Goal: Task Accomplishment & Management: Manage account settings

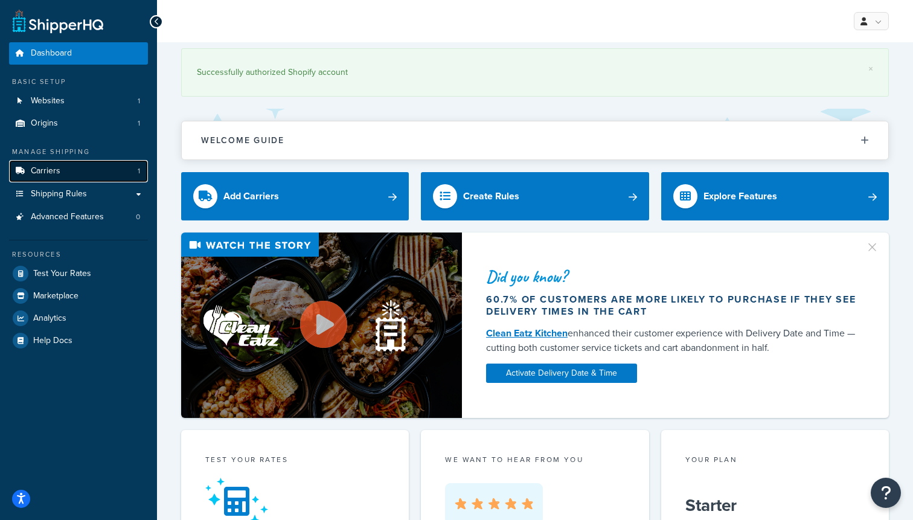
click at [62, 168] on link "Carriers 1" at bounding box center [78, 171] width 139 height 22
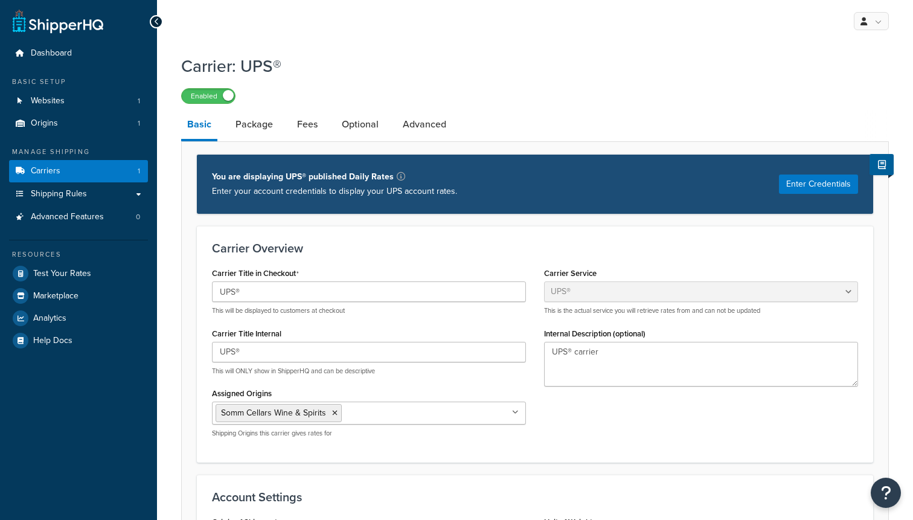
select select "ups"
click at [262, 127] on link "Package" at bounding box center [253, 124] width 49 height 29
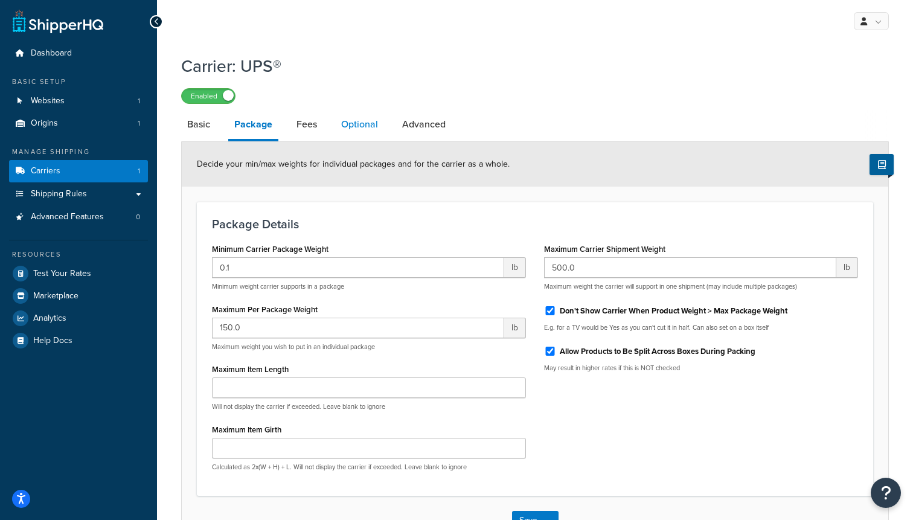
click at [357, 126] on link "Optional" at bounding box center [359, 124] width 49 height 29
select select "business"
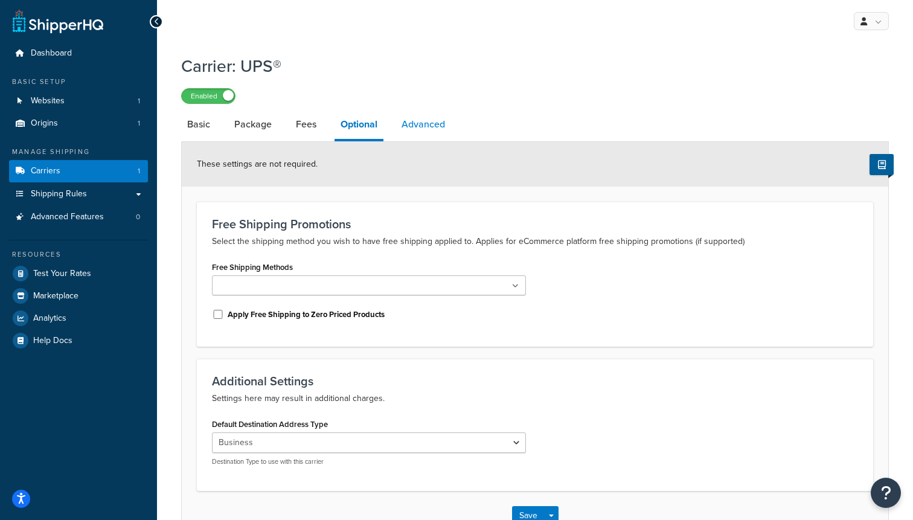
click at [450, 127] on link "Advanced" at bounding box center [423, 124] width 56 height 29
select select "false"
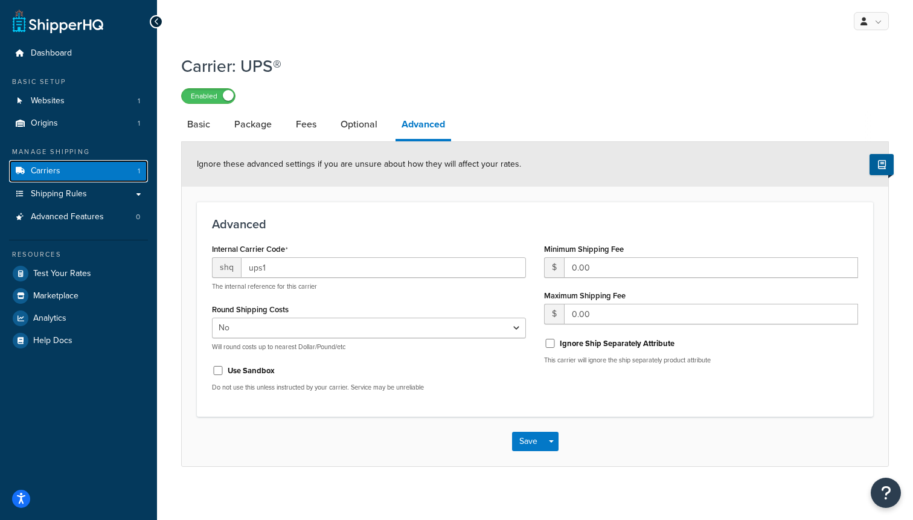
click at [50, 177] on link "Carriers 1" at bounding box center [78, 171] width 139 height 22
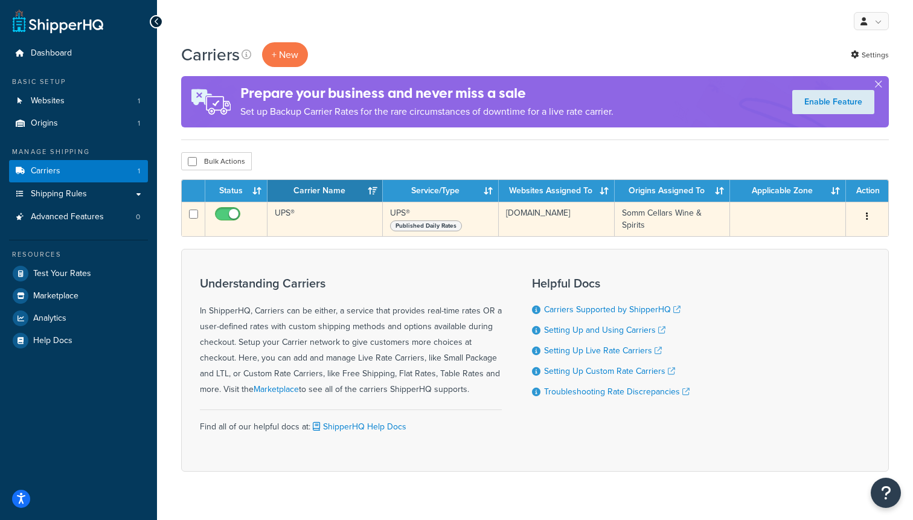
click at [871, 214] on button "button" at bounding box center [866, 216] width 17 height 19
click at [814, 238] on link "Edit" at bounding box center [817, 241] width 95 height 25
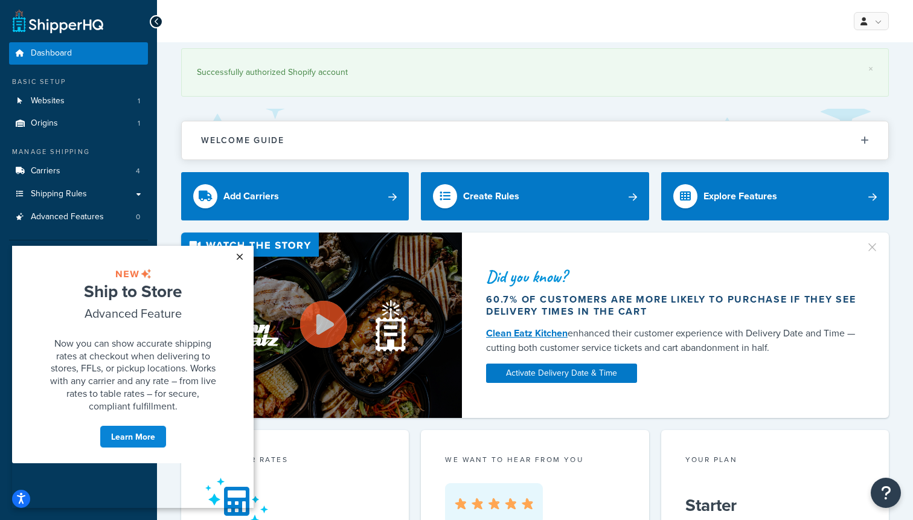
click at [241, 255] on link "×" at bounding box center [239, 257] width 21 height 22
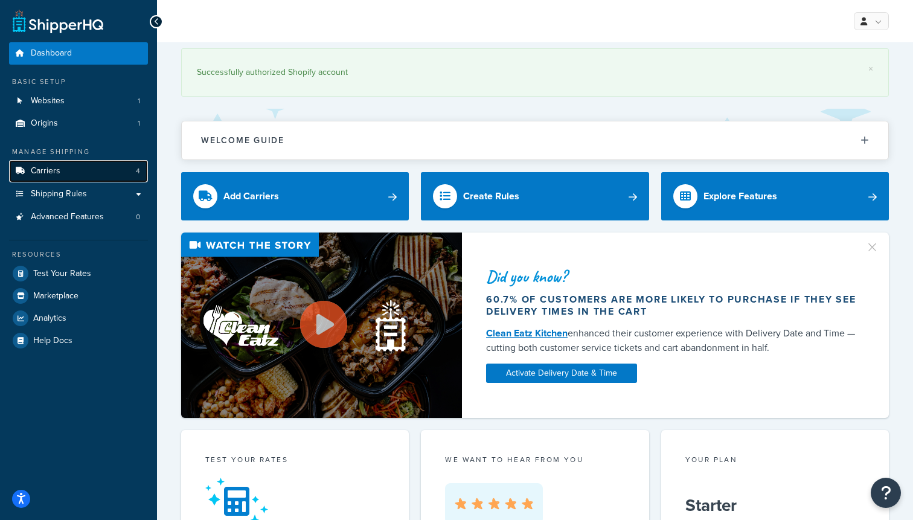
click at [71, 173] on link "Carriers 4" at bounding box center [78, 171] width 139 height 22
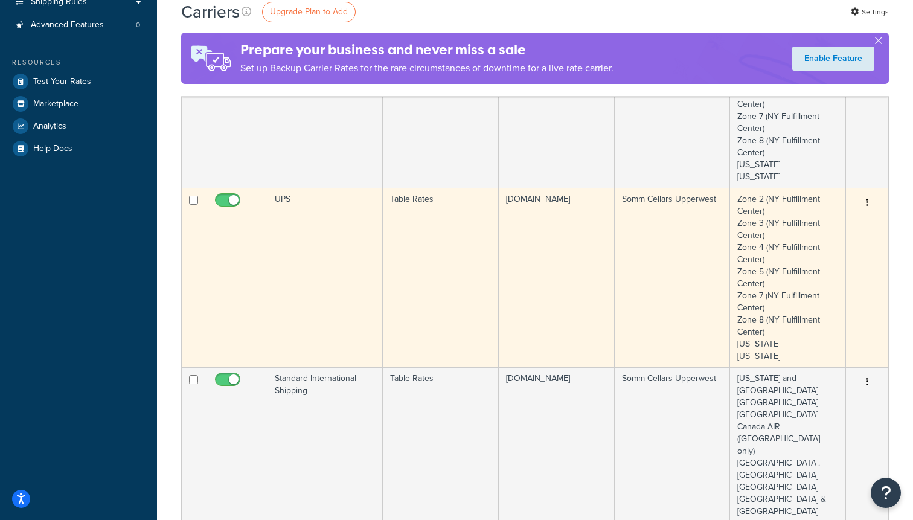
scroll to position [250, 0]
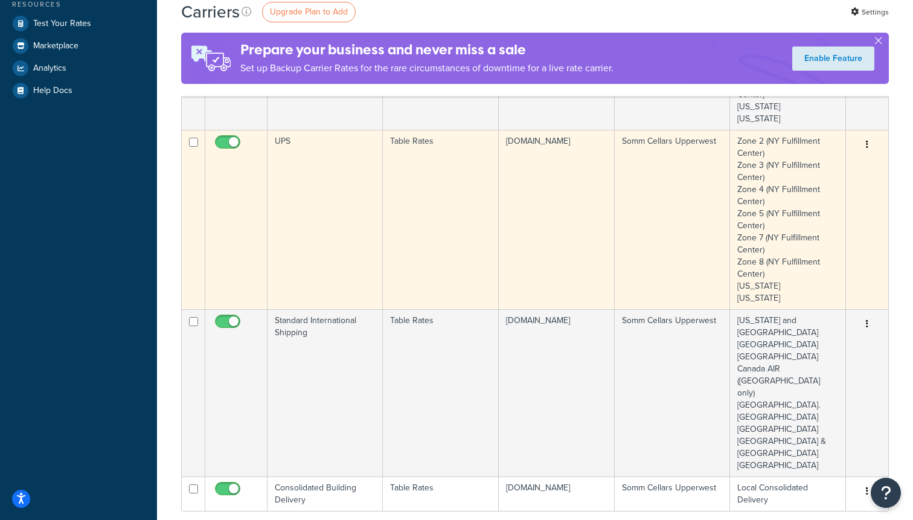
click at [865, 144] on button "button" at bounding box center [866, 144] width 17 height 19
click at [829, 161] on link "Edit" at bounding box center [817, 169] width 95 height 25
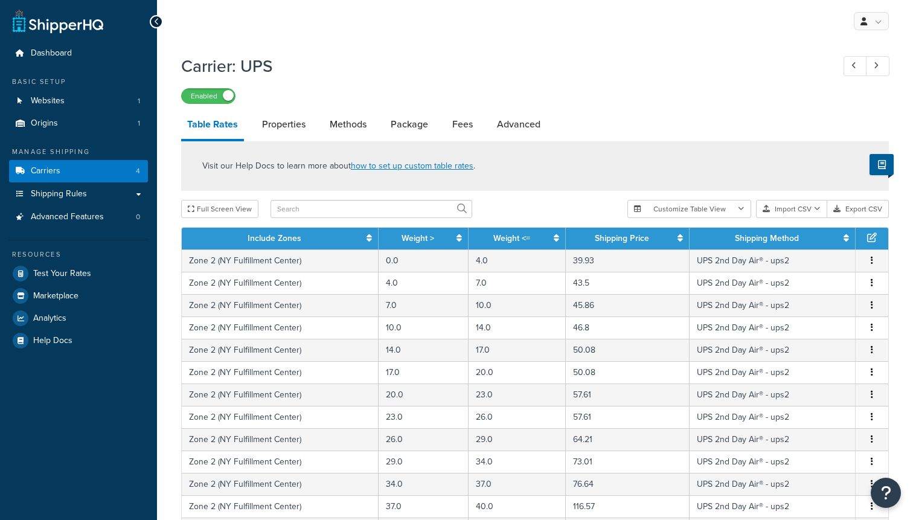
select select "25"
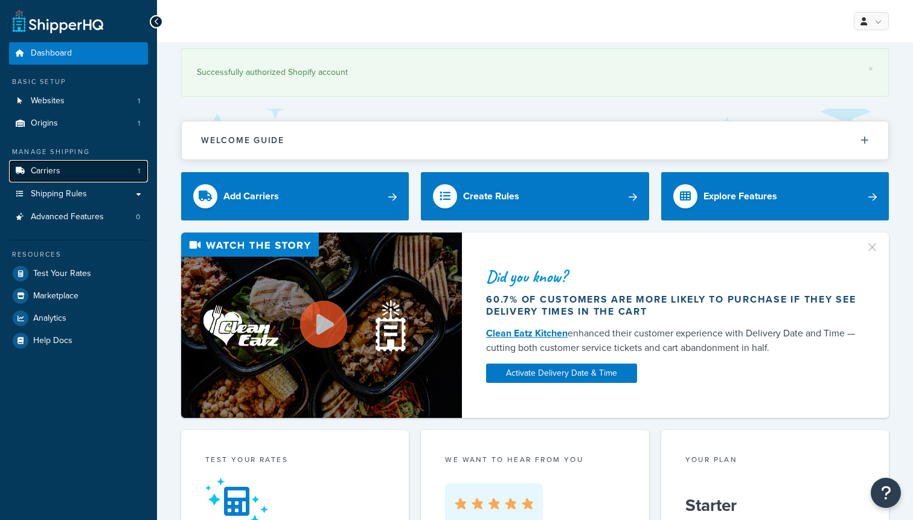
click at [75, 174] on link "Carriers 1" at bounding box center [78, 171] width 139 height 22
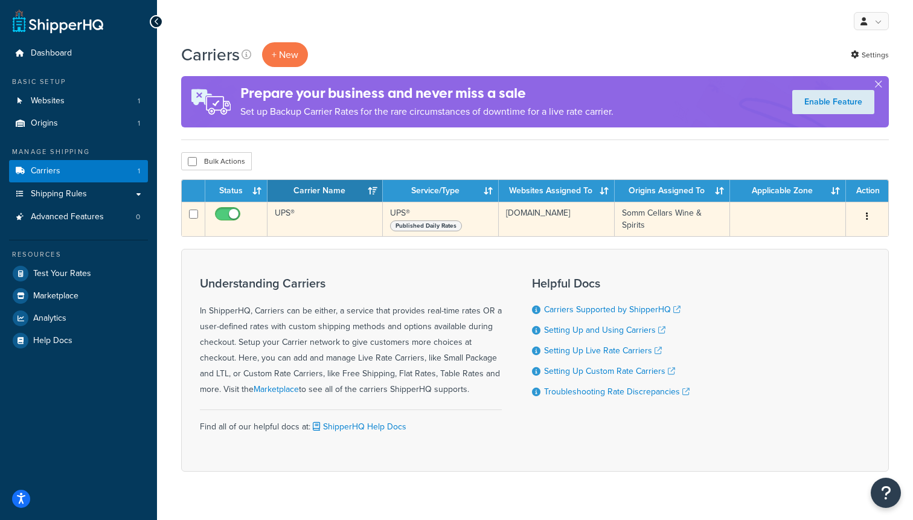
click at [866, 220] on icon "button" at bounding box center [866, 216] width 2 height 8
click at [825, 240] on link "Edit" at bounding box center [817, 241] width 95 height 25
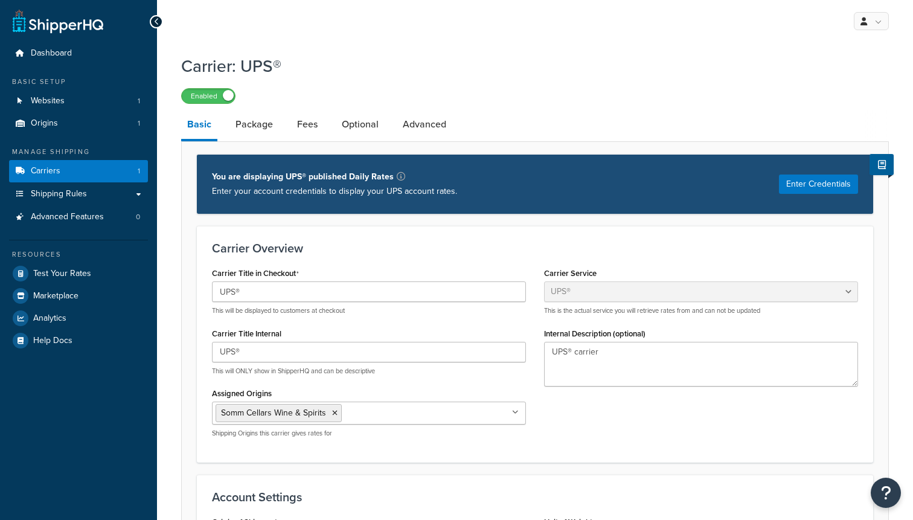
select select "ups"
click at [809, 188] on button "Enter Credentials" at bounding box center [818, 183] width 79 height 19
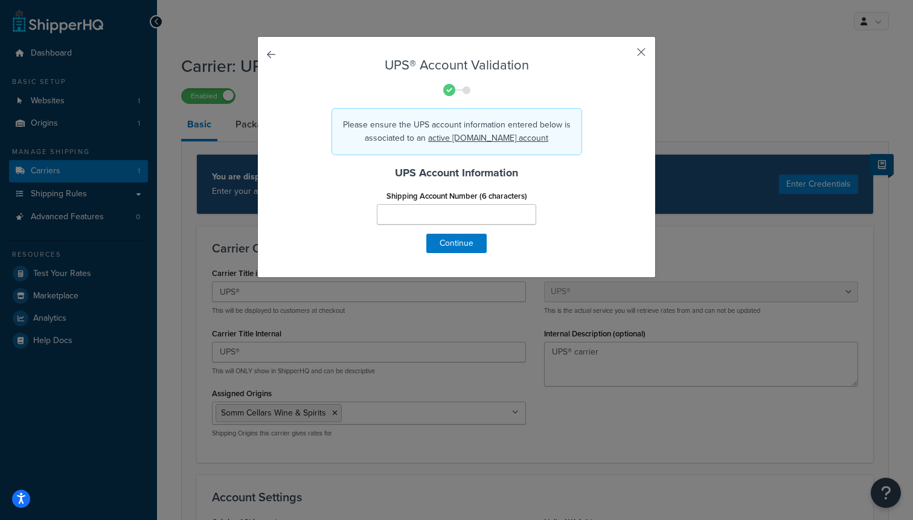
click at [625, 55] on button "button" at bounding box center [623, 56] width 3 height 3
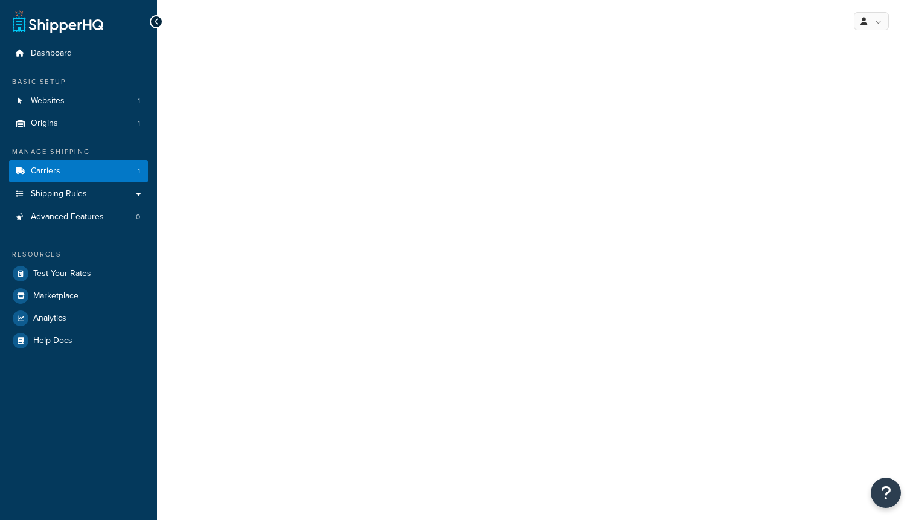
select select "ups"
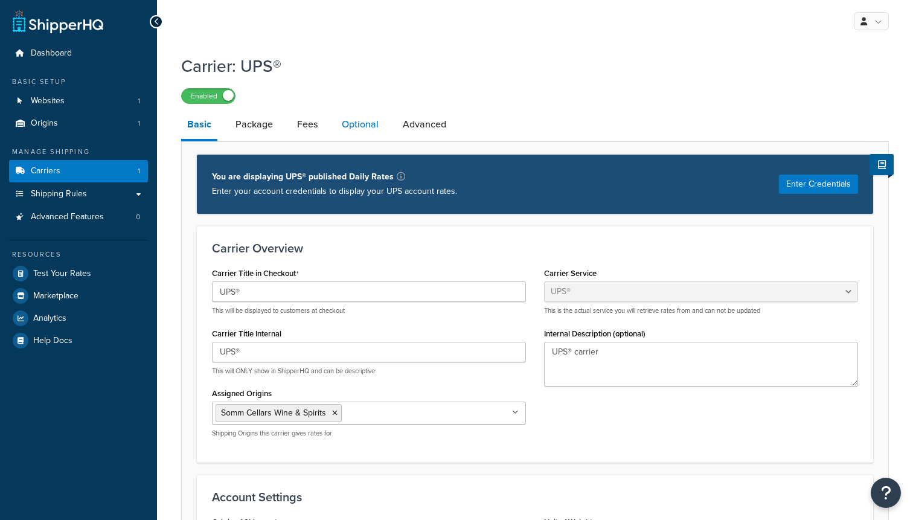
click at [364, 125] on link "Optional" at bounding box center [360, 124] width 49 height 29
select select "business"
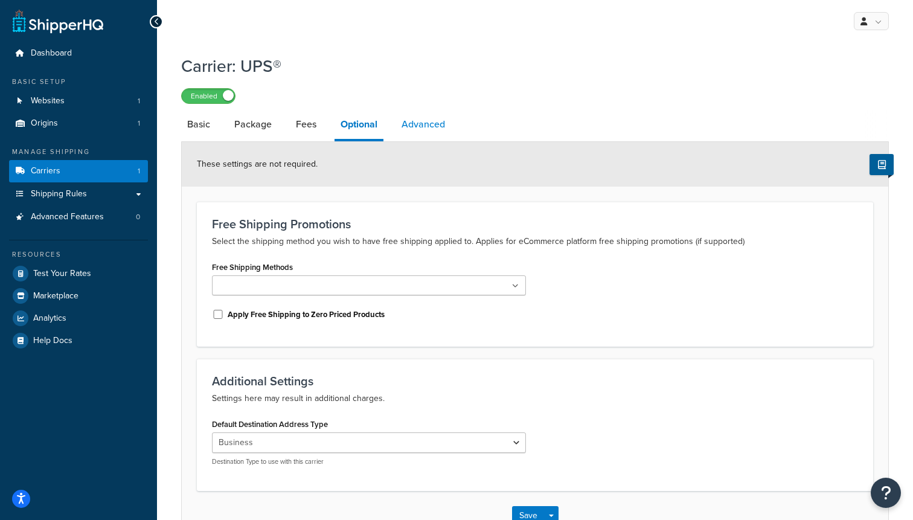
click at [415, 123] on link "Advanced" at bounding box center [423, 124] width 56 height 29
select select "false"
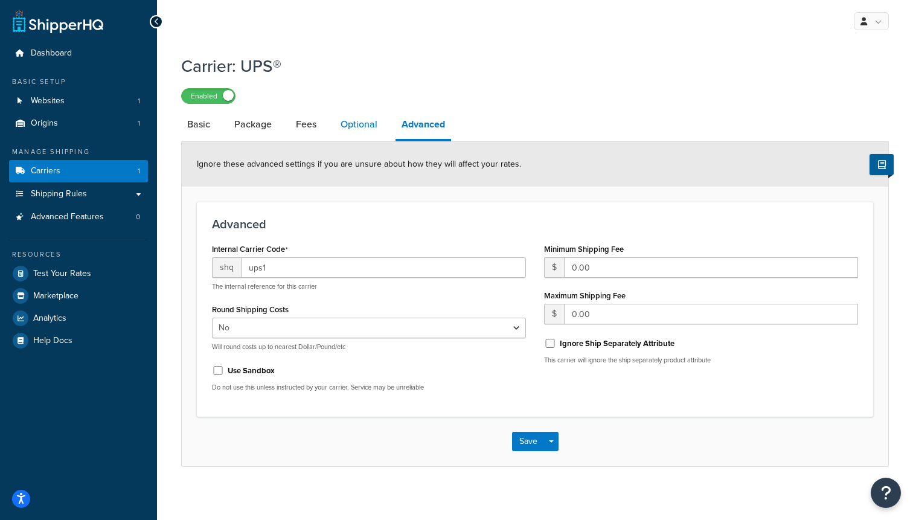
click at [334, 122] on link "Optional" at bounding box center [358, 124] width 49 height 29
select select "business"
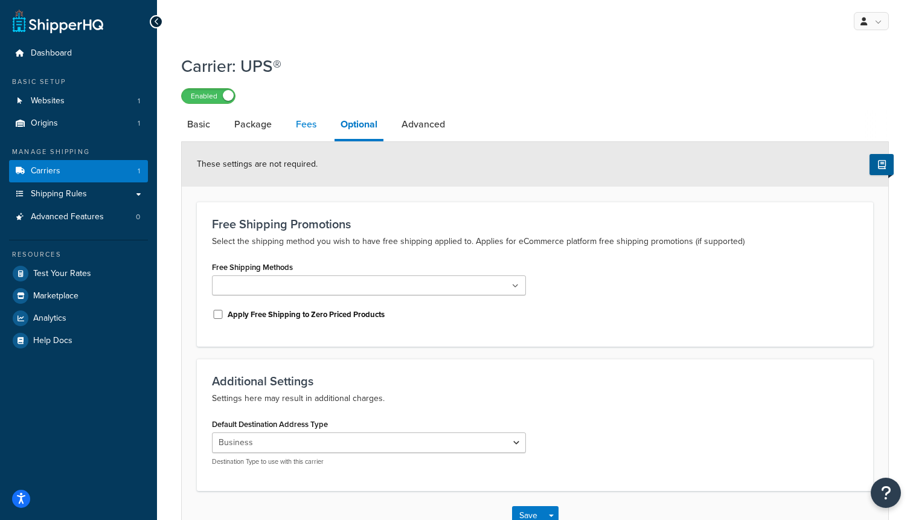
click at [310, 124] on link "Fees" at bounding box center [306, 124] width 33 height 29
select select "AFTER"
